Goal: Information Seeking & Learning: Learn about a topic

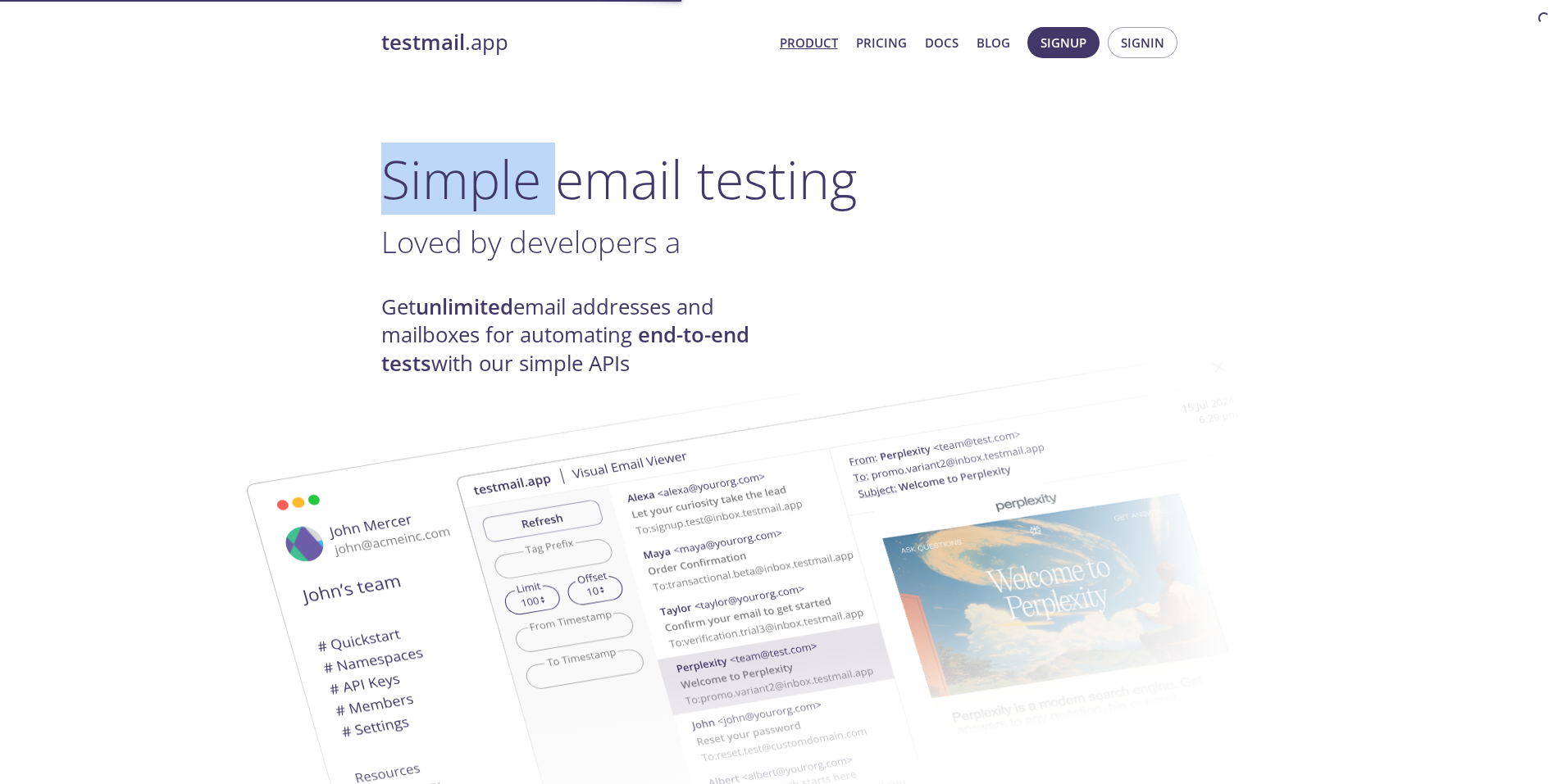
click at [433, 173] on h1 "Simple email testing" at bounding box center [781, 180] width 800 height 63
click at [433, 169] on h1 "Simple email testing" at bounding box center [781, 180] width 800 height 63
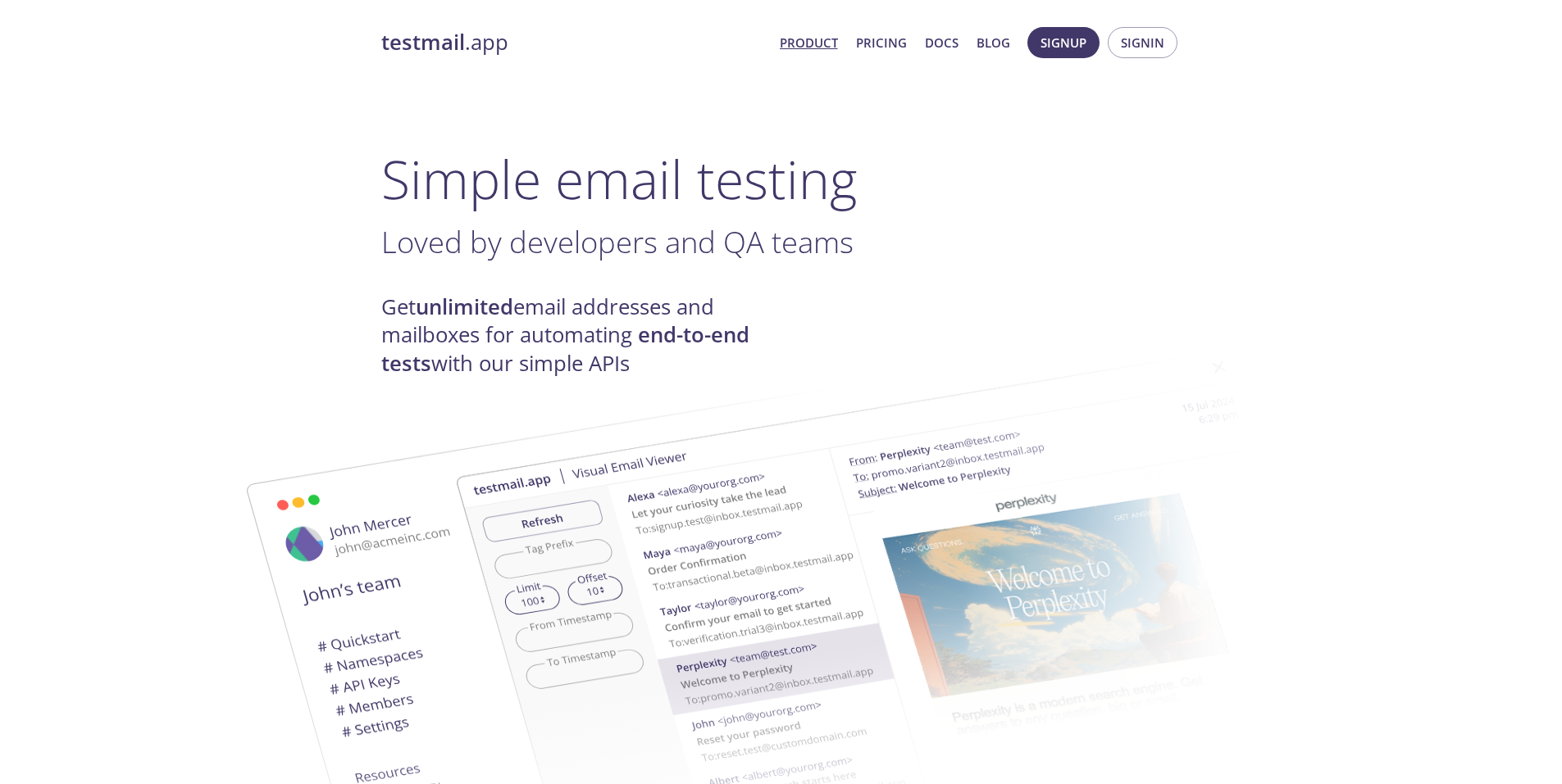
click at [434, 164] on h1 "Simple email testing" at bounding box center [781, 180] width 800 height 63
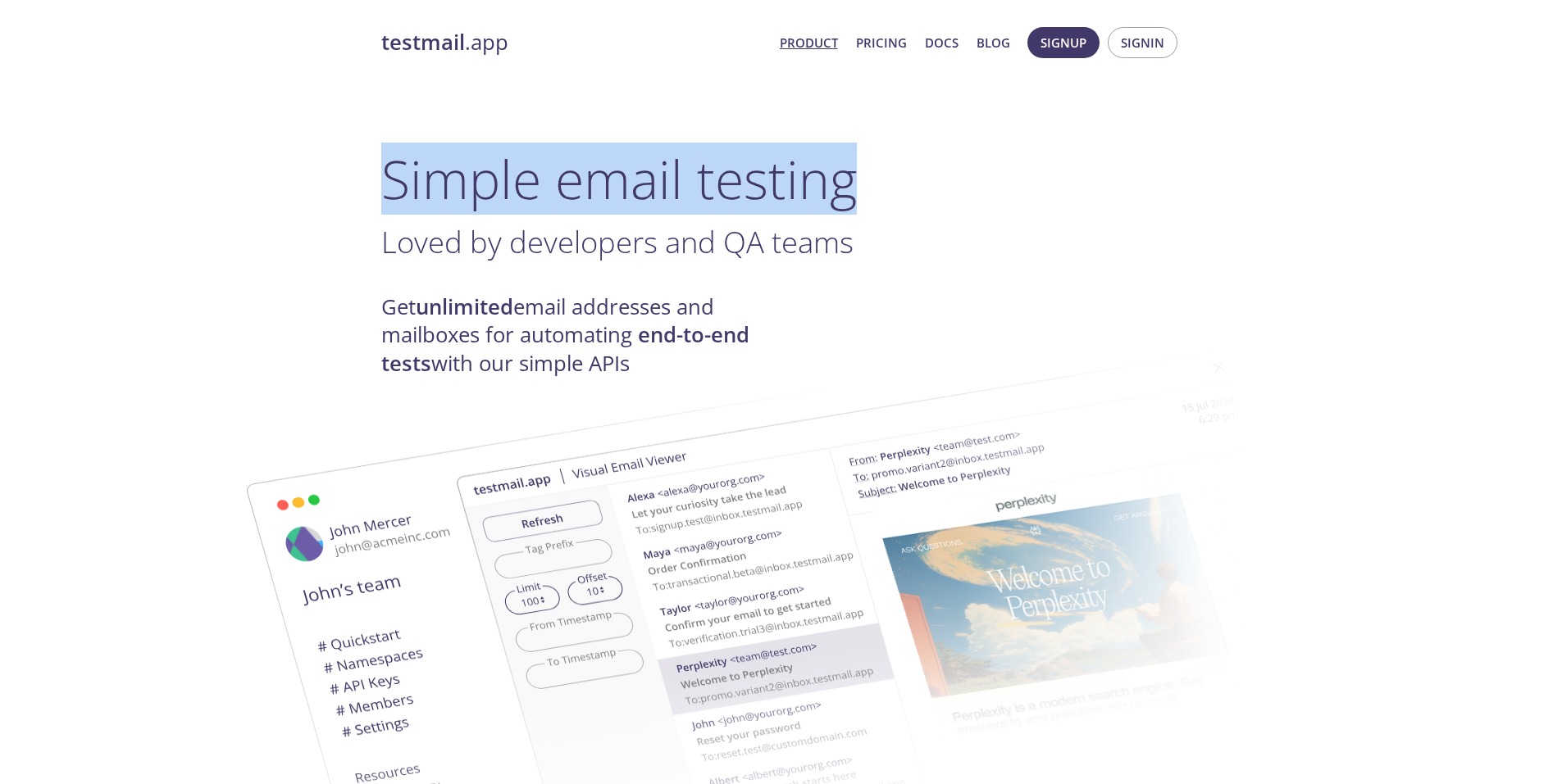
click at [434, 164] on h1 "Simple email testing" at bounding box center [781, 180] width 800 height 63
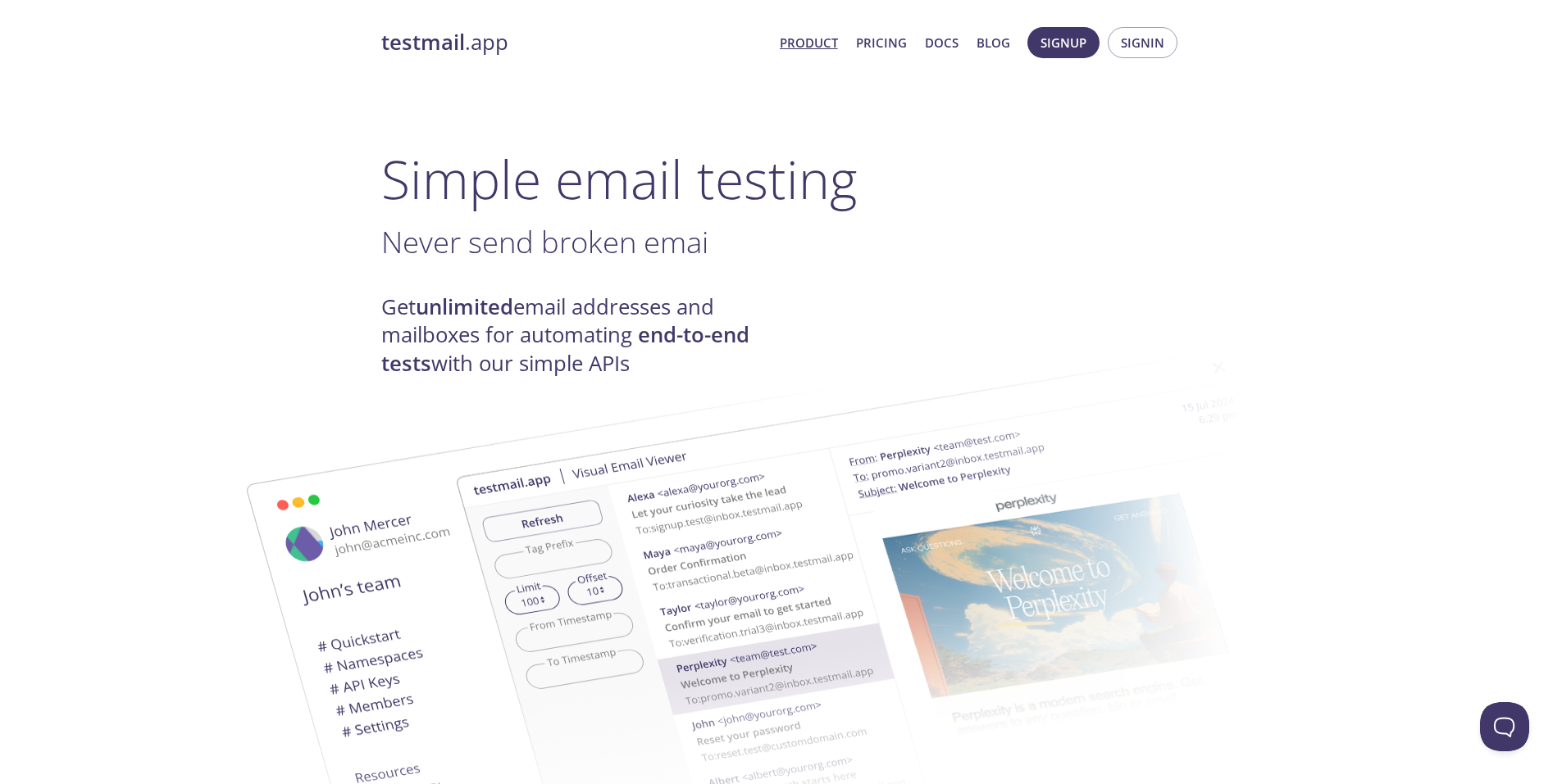
click at [668, 348] on img at bounding box center [897, 602] width 885 height 554
click at [667, 348] on img at bounding box center [897, 602] width 885 height 554
click at [660, 334] on img at bounding box center [897, 602] width 885 height 554
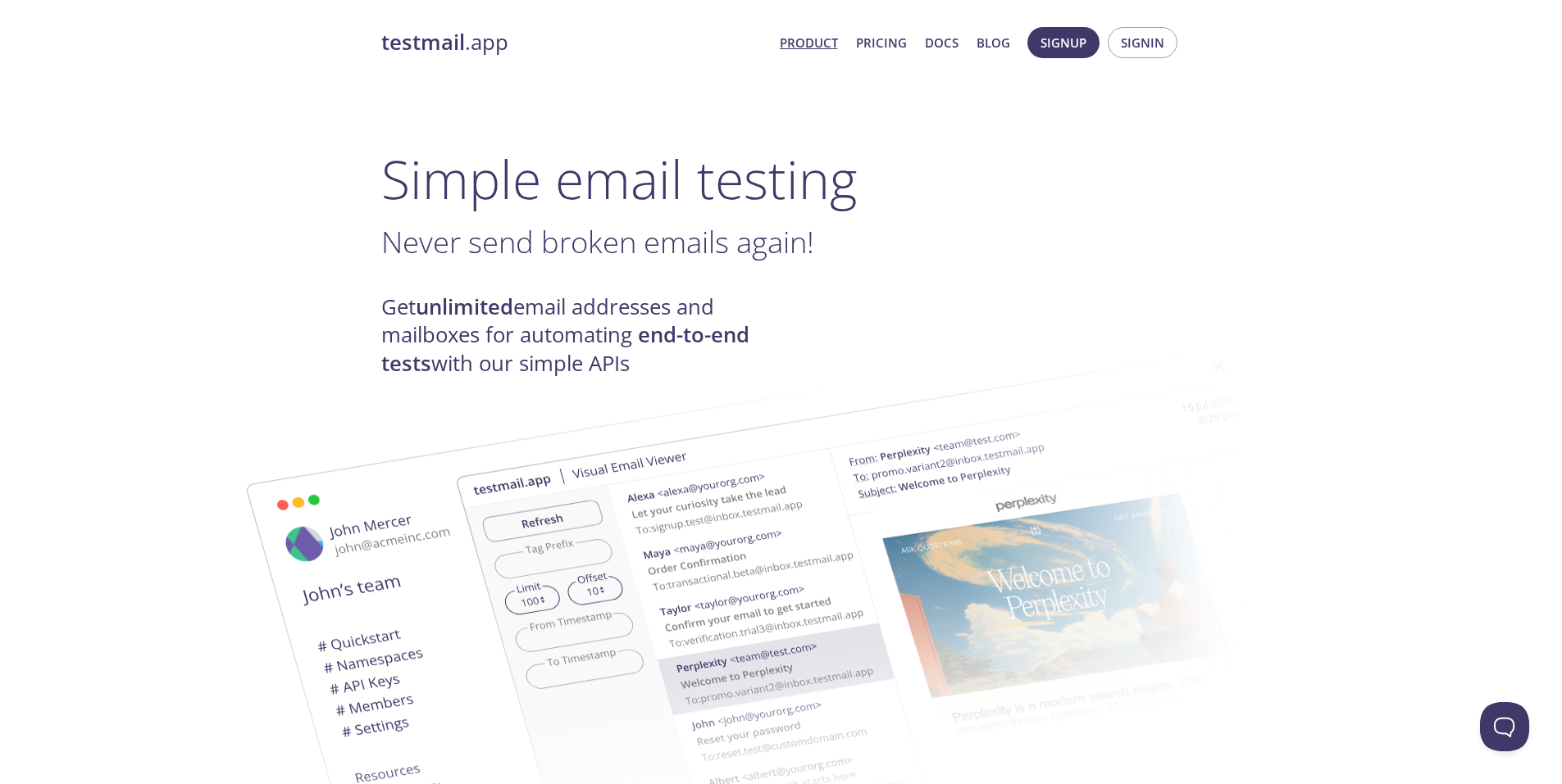
click at [660, 334] on img at bounding box center [897, 602] width 885 height 554
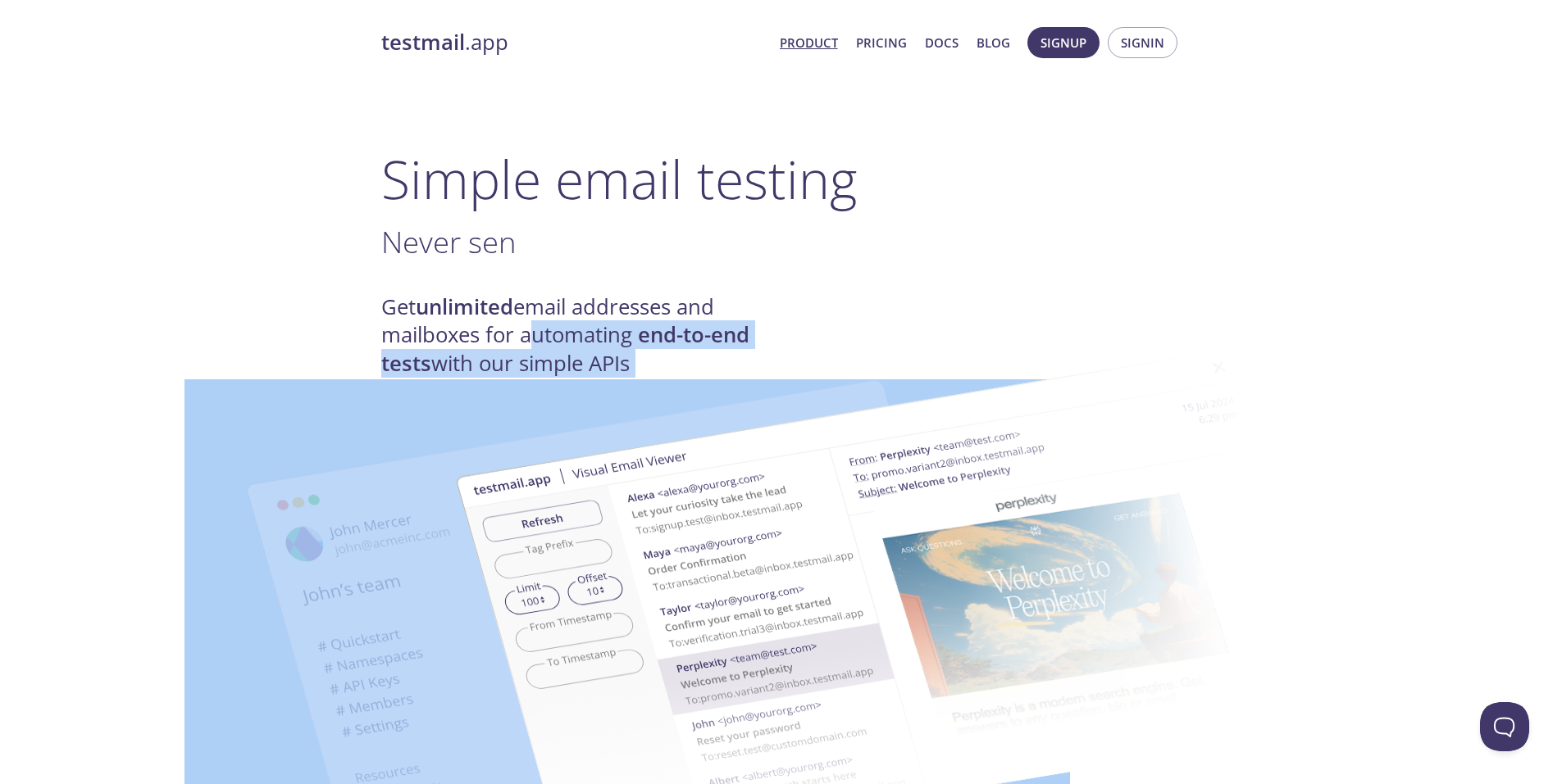
drag, startPoint x: 577, startPoint y: 332, endPoint x: 600, endPoint y: 340, distance: 24.4
click at [600, 340] on img at bounding box center [897, 602] width 885 height 554
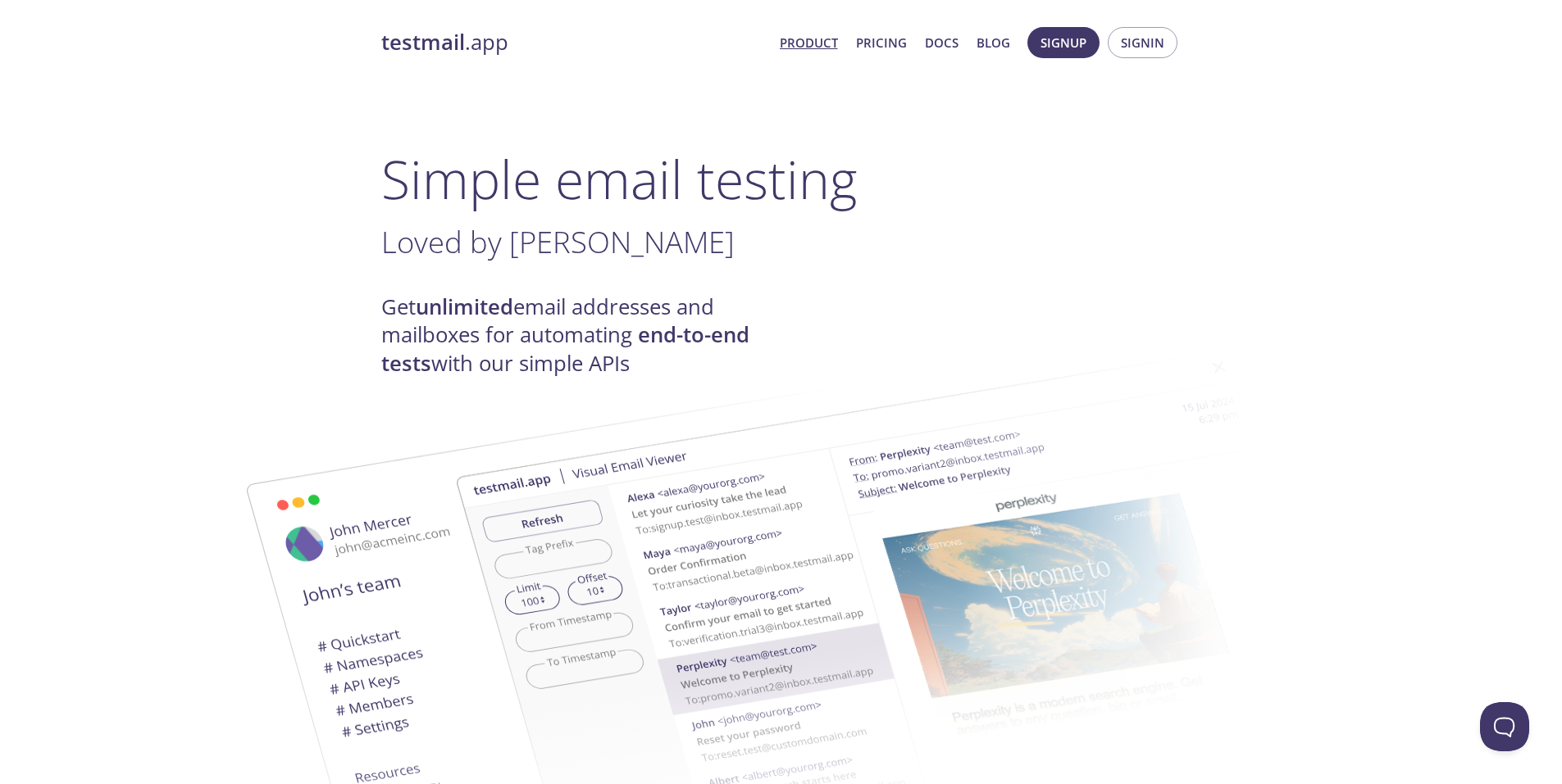
click at [1057, 299] on div "Get unlimited email addresses and mailboxes for automating end-to-end tests wit…" at bounding box center [781, 335] width 800 height 85
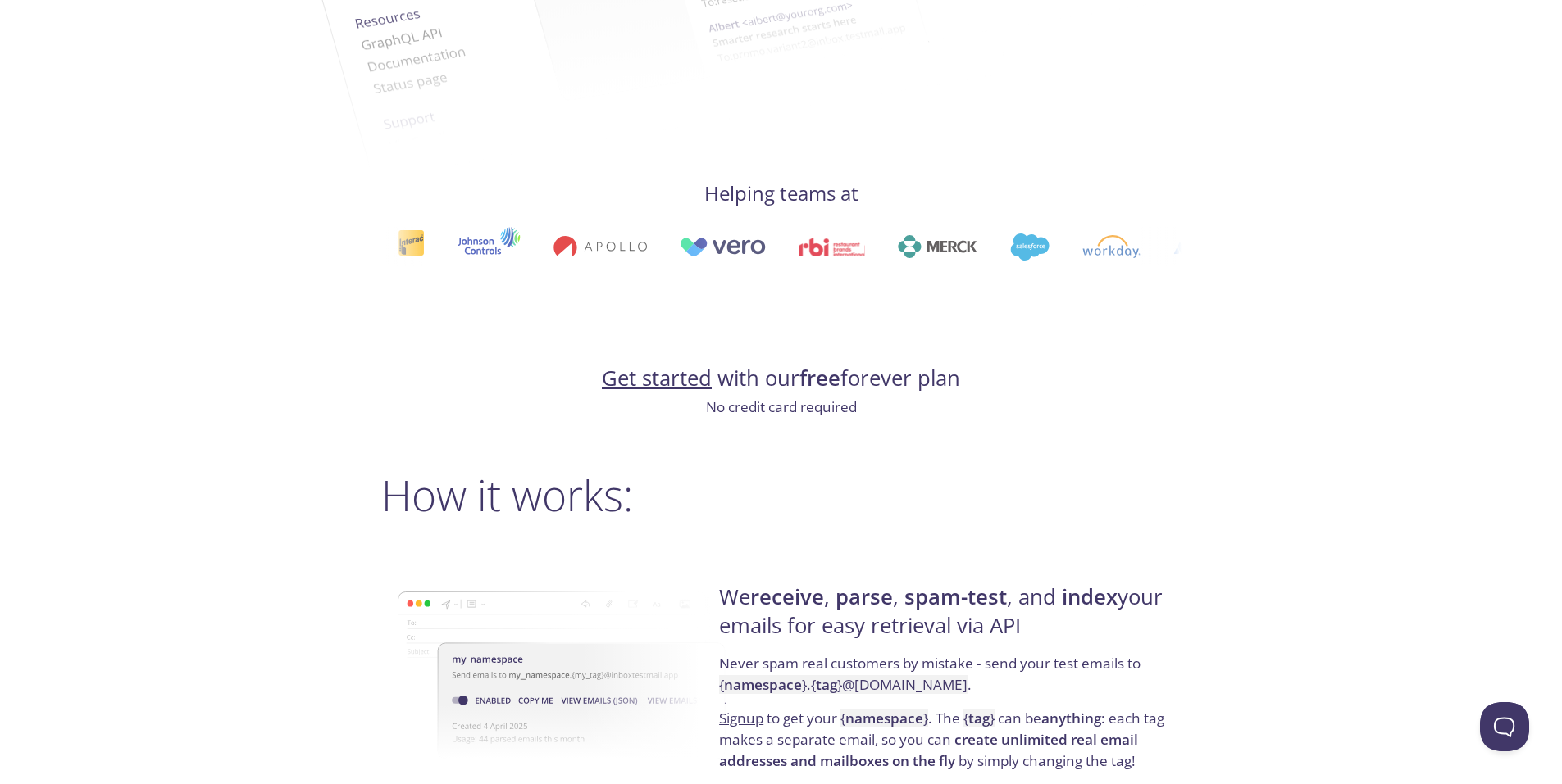
scroll to position [983, 0]
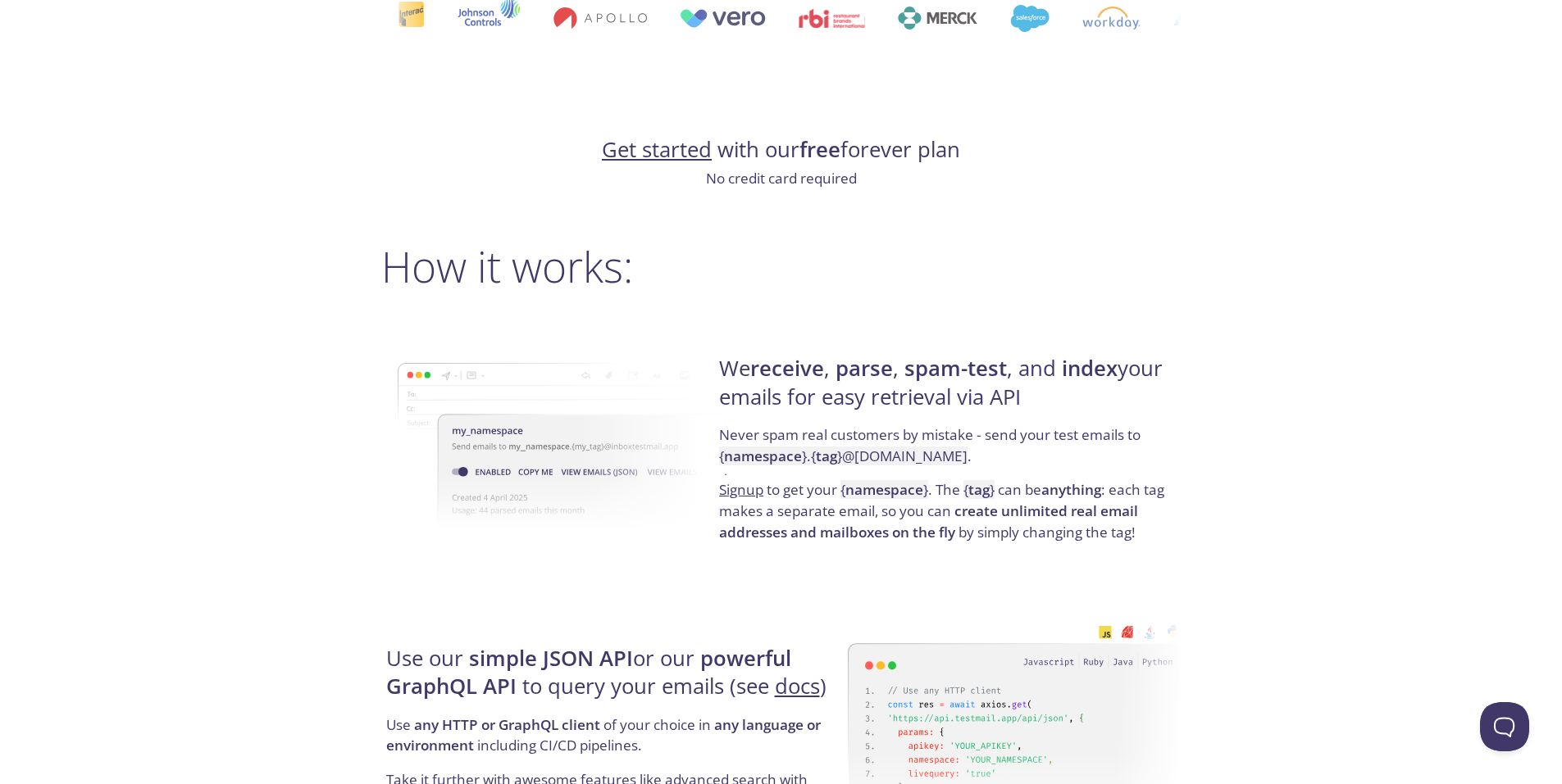
drag, startPoint x: 967, startPoint y: 462, endPoint x: 812, endPoint y: 440, distance: 156.6
click at [812, 440] on p "Never spam real customers by mistake - send your test emails to { namespace } .…" at bounding box center [947, 452] width 457 height 55
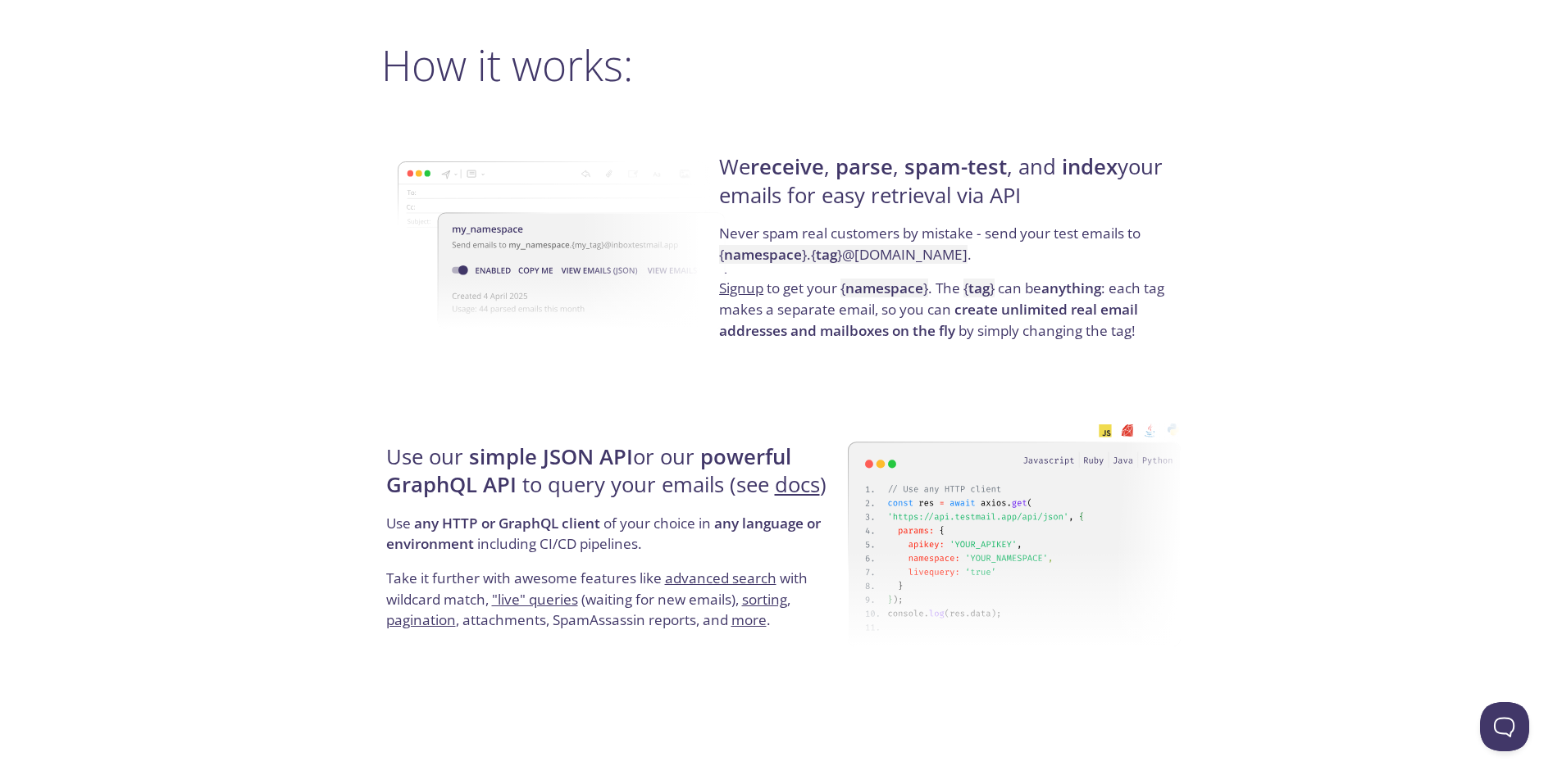
scroll to position [1475, 0]
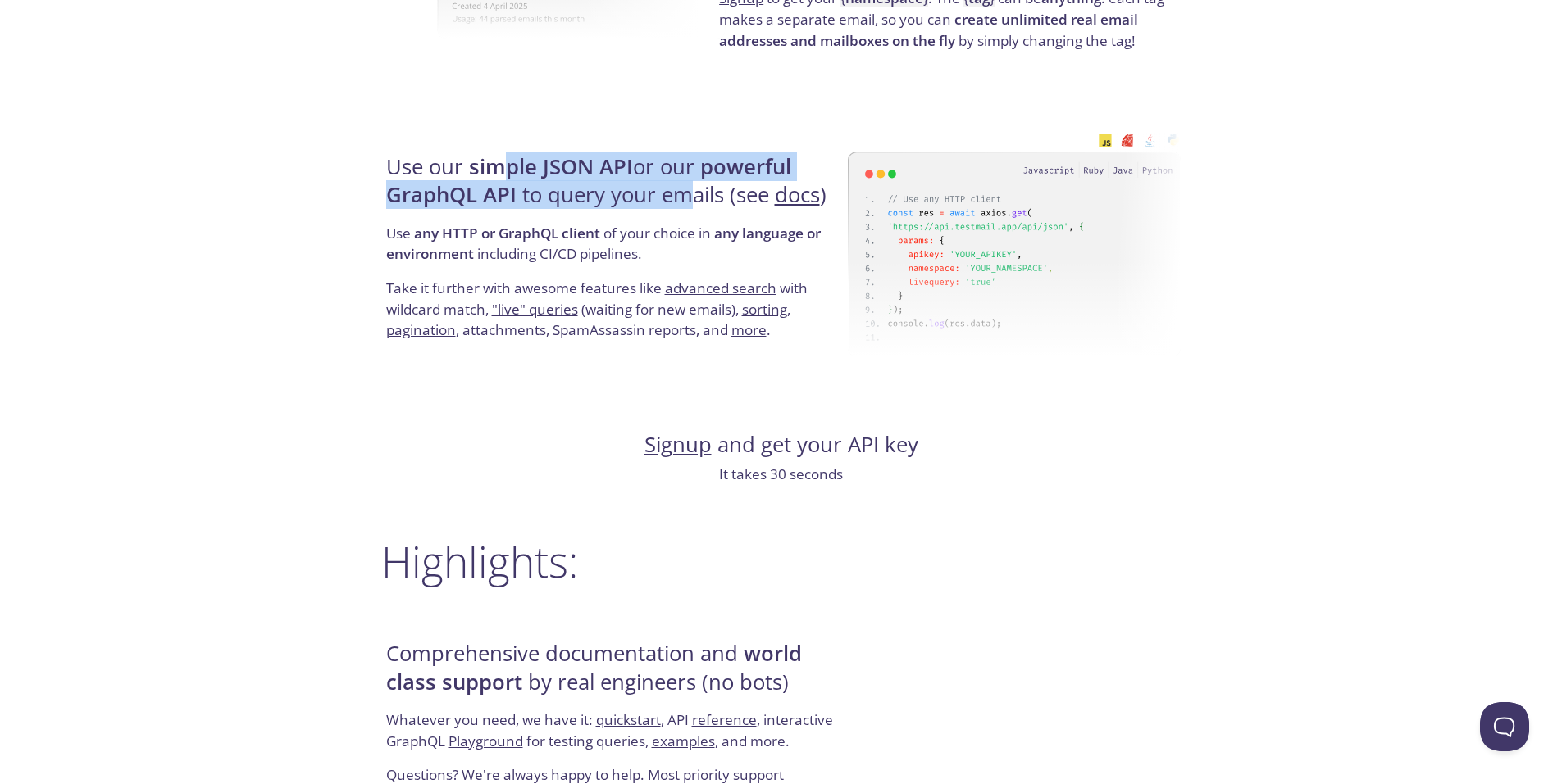
drag, startPoint x: 497, startPoint y: 159, endPoint x: 693, endPoint y: 194, distance: 199.1
click at [693, 194] on h4 "Use our simple JSON API or our powerful GraphQL API to query your emails (see d…" at bounding box center [614, 187] width 457 height 69
drag, startPoint x: 384, startPoint y: 159, endPoint x: 701, endPoint y: 184, distance: 318.0
click at [701, 184] on div "Use our simple JSON API or our powerful GraphQL API to query your emails (see d…" at bounding box center [614, 247] width 466 height 264
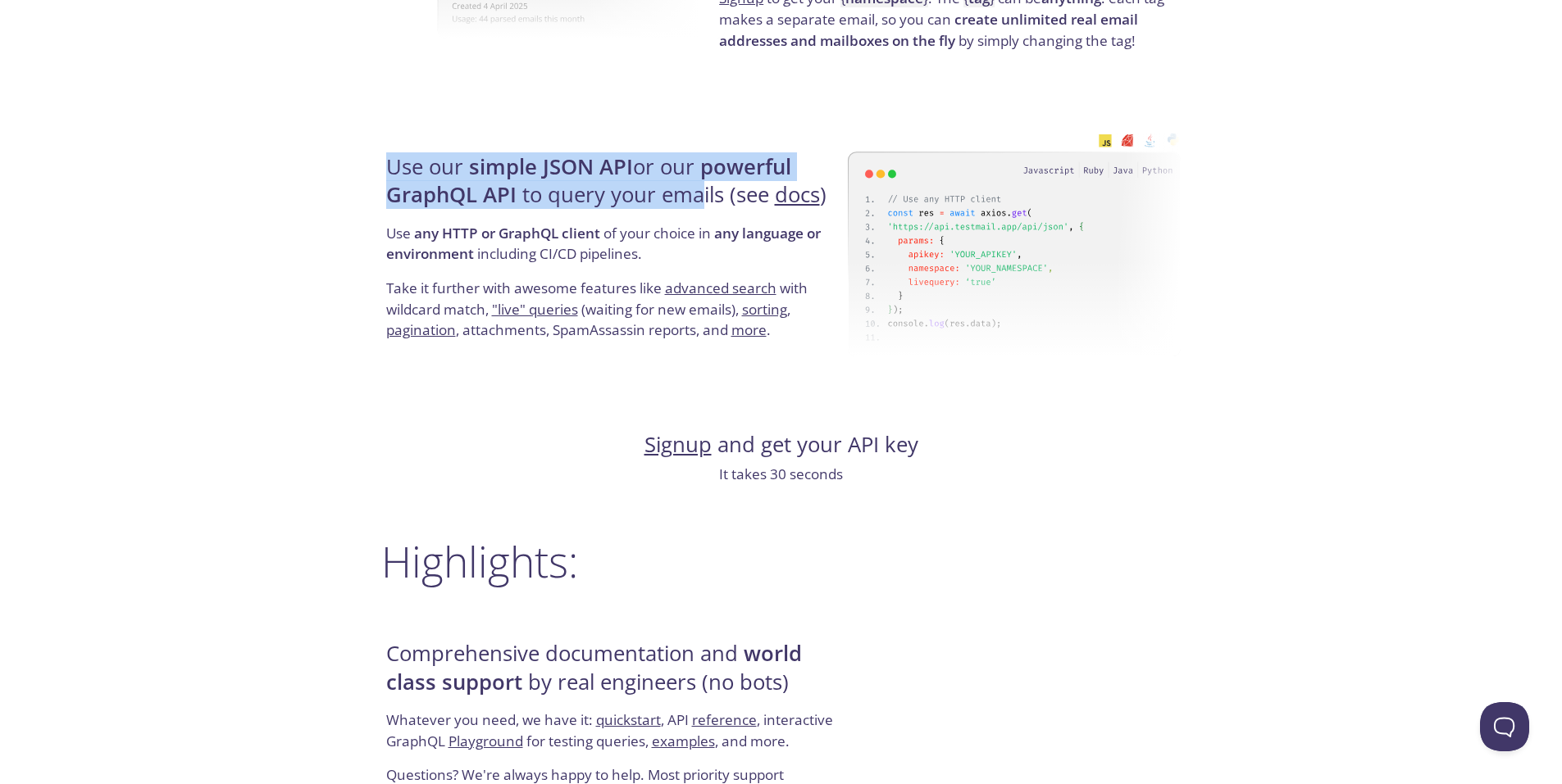
click at [701, 184] on h4 "Use our simple JSON API or our powerful GraphQL API to query your emails (see d…" at bounding box center [614, 187] width 457 height 69
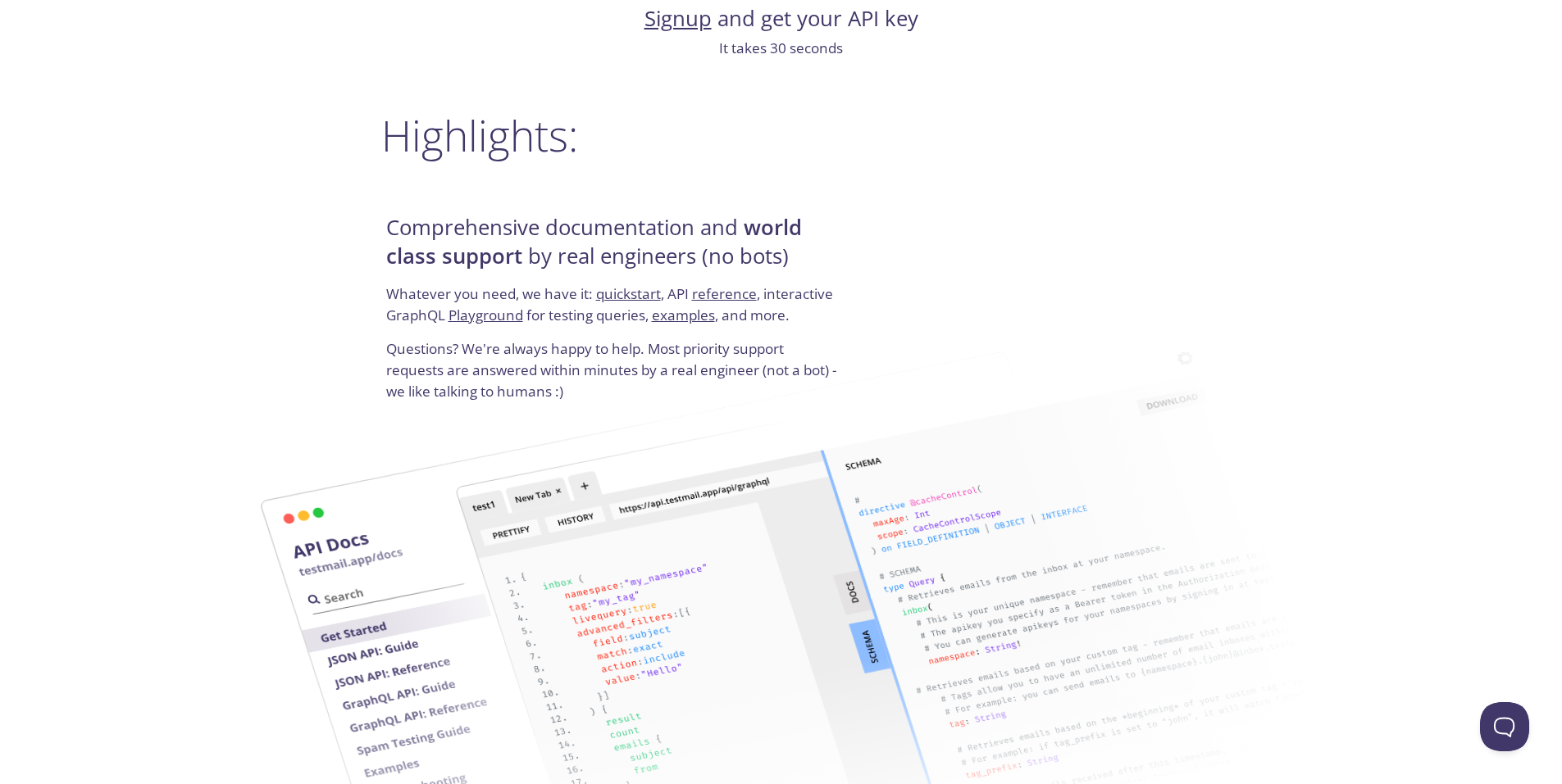
scroll to position [1967, 0]
